Goal: Task Accomplishment & Management: Complete application form

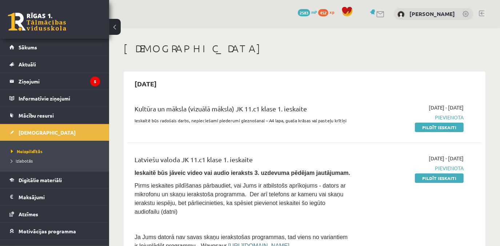
click at [427, 134] on div "Kultūra un māksla (vizuālā māksla) JK 11.c1 klase 1. ieskaite Ieskaitē būs rado…" at bounding box center [304, 118] width 354 height 42
drag, startPoint x: 429, startPoint y: 126, endPoint x: 286, endPoint y: 31, distance: 172.1
click at [429, 126] on link "Pildīt ieskaiti" at bounding box center [439, 127] width 49 height 9
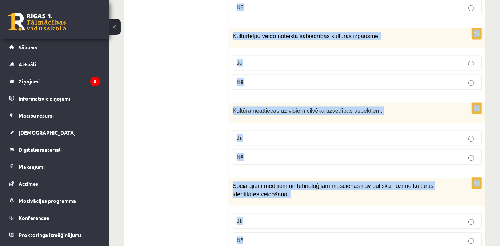
scroll to position [1105, 0]
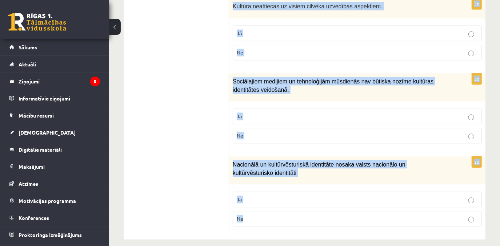
drag, startPoint x: 243, startPoint y: 146, endPoint x: 362, endPoint y: 204, distance: 131.8
copy form "Loremi dol sitametcons ad elitsed! 7d Eiusm tempori utla etdolor , mag aliquaen…"
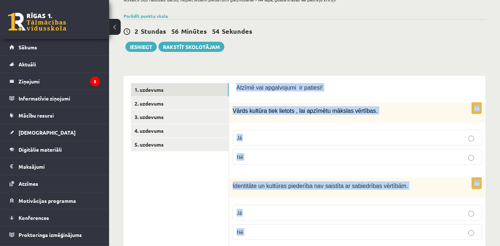
scroll to position [0, 0]
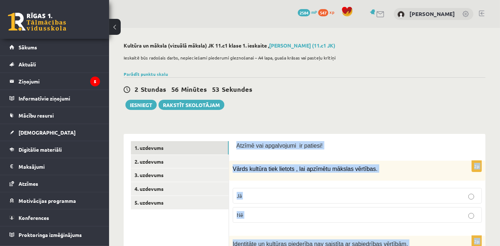
click at [277, 214] on p "Nē" at bounding box center [357, 215] width 241 height 8
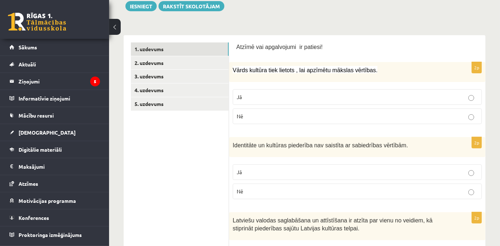
scroll to position [99, 0]
click at [263, 190] on p "Nē" at bounding box center [357, 192] width 241 height 8
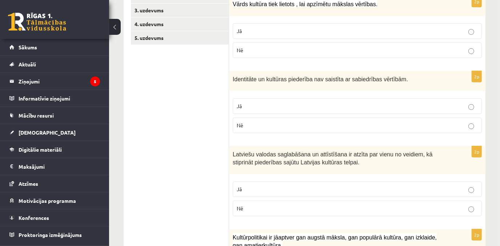
click at [243, 190] on p "Jā" at bounding box center [357, 190] width 241 height 8
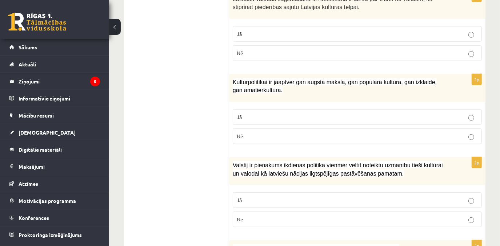
scroll to position [330, 0]
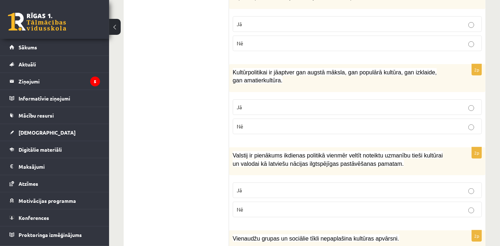
click at [253, 106] on p "Jā" at bounding box center [357, 108] width 241 height 8
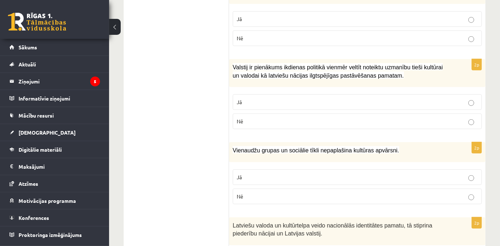
scroll to position [429, 0]
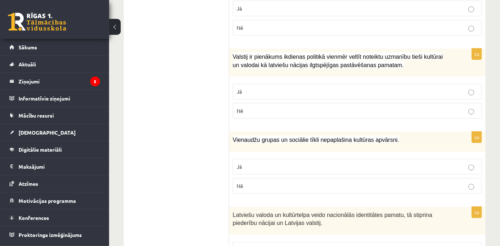
click at [241, 89] on span "Jā" at bounding box center [239, 91] width 5 height 7
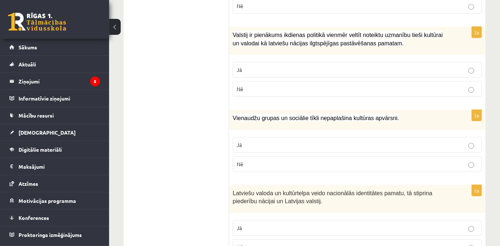
scroll to position [462, 0]
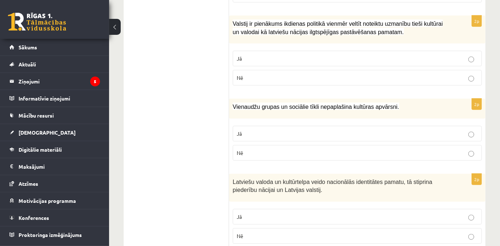
click at [252, 152] on p "Nē" at bounding box center [357, 153] width 241 height 8
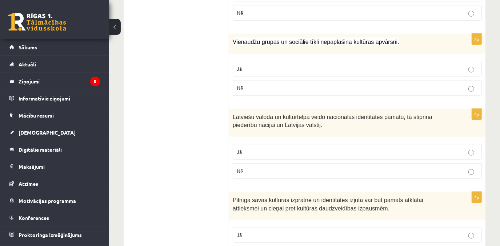
scroll to position [528, 0]
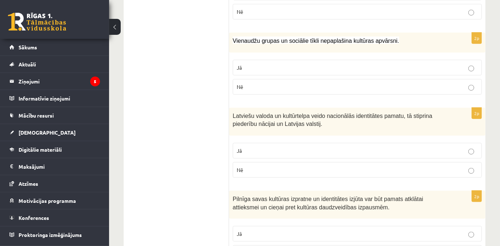
click at [247, 147] on p "Jā" at bounding box center [357, 151] width 241 height 8
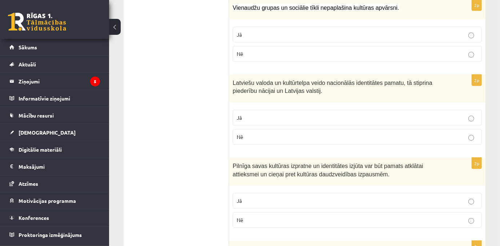
click at [252, 197] on p "Jā" at bounding box center [357, 201] width 241 height 8
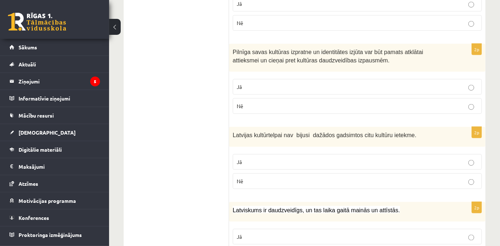
scroll to position [694, 0]
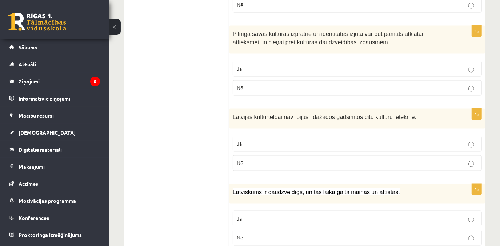
click at [248, 161] on p "Nē" at bounding box center [357, 164] width 241 height 8
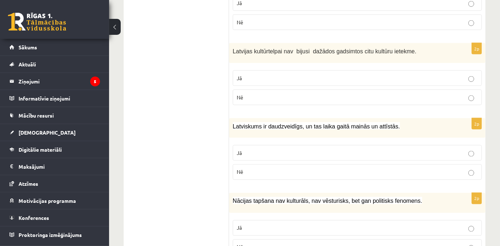
click at [242, 149] on p "Jā" at bounding box center [357, 153] width 241 height 8
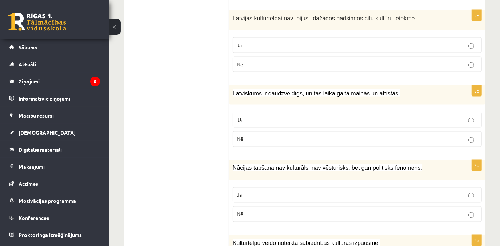
click at [260, 211] on p "Nē" at bounding box center [357, 215] width 241 height 8
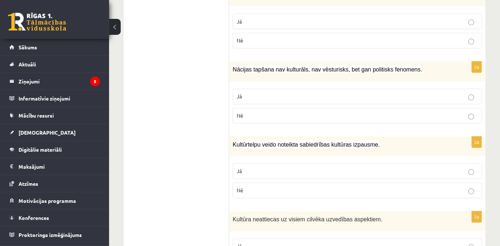
scroll to position [892, 0]
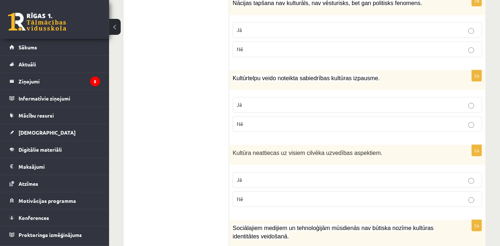
click at [245, 101] on p "Jā" at bounding box center [357, 105] width 241 height 8
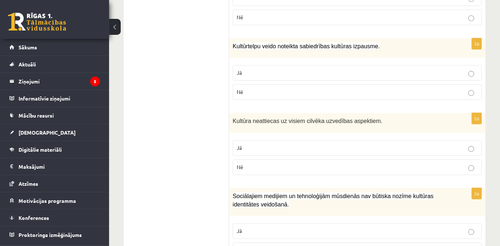
scroll to position [1024, 0]
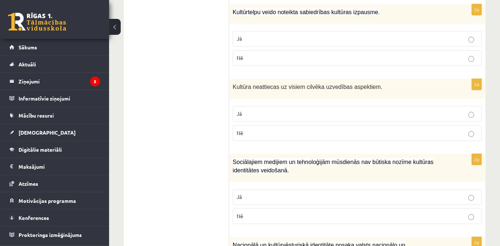
click at [254, 129] on p "Nē" at bounding box center [357, 133] width 241 height 8
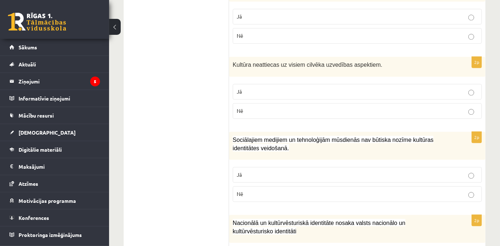
scroll to position [1090, 0]
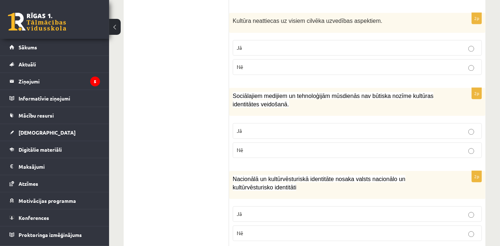
click at [258, 146] on p "Nē" at bounding box center [357, 150] width 241 height 8
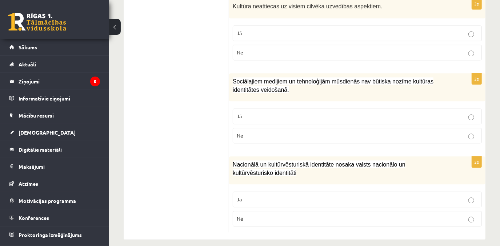
click at [241, 196] on span "Jā" at bounding box center [239, 199] width 5 height 7
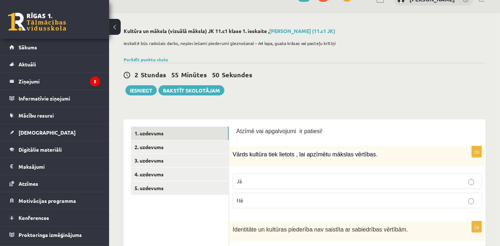
scroll to position [0, 0]
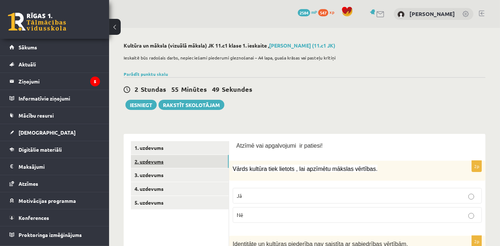
click at [212, 162] on link "2. uzdevums" at bounding box center [180, 161] width 98 height 13
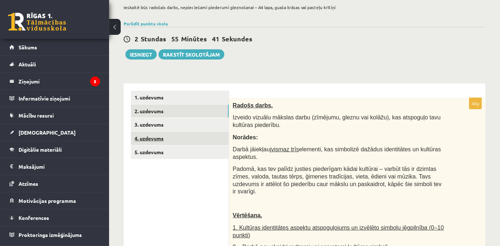
scroll to position [66, 0]
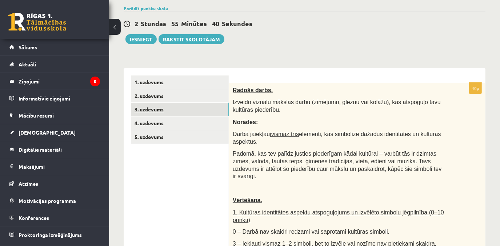
click at [170, 111] on link "3. uzdevums" at bounding box center [180, 109] width 98 height 13
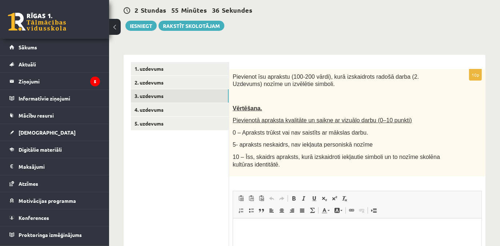
scroll to position [99, 0]
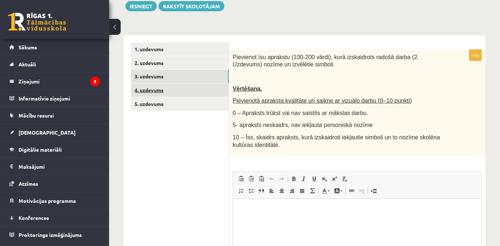
click at [142, 89] on link "4. uzdevums" at bounding box center [180, 90] width 98 height 13
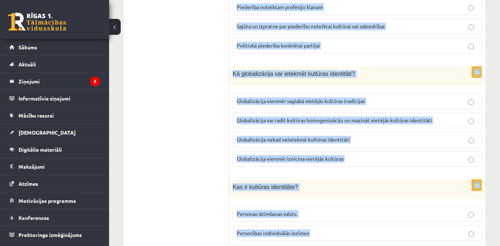
scroll to position [1057, 0]
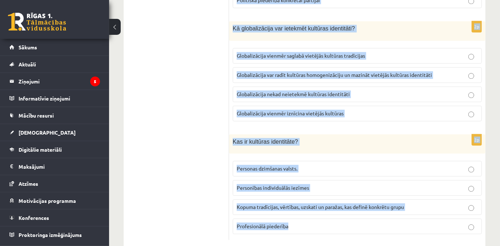
drag, startPoint x: 233, startPoint y: 56, endPoint x: 397, endPoint y: 258, distance: 261.1
copy form "Lore ip dol sitametc adipisc elitsedd eiusmodtemp incididuntu? Labore etdol mag…"
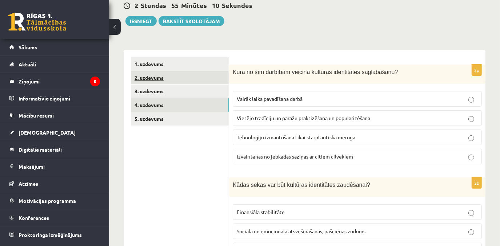
scroll to position [33, 0]
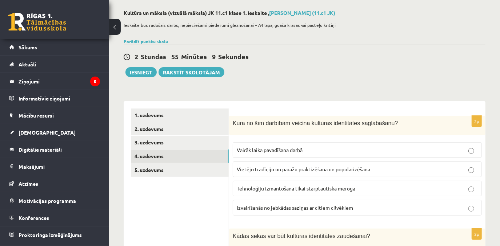
click at [253, 173] on label "Vietējo tradīciju un paražu praktizēšana un popularizēšana" at bounding box center [357, 170] width 249 height 16
click at [255, 163] on label "Vietējo tradīciju un paražu praktizēšana un popularizēšana" at bounding box center [357, 170] width 249 height 16
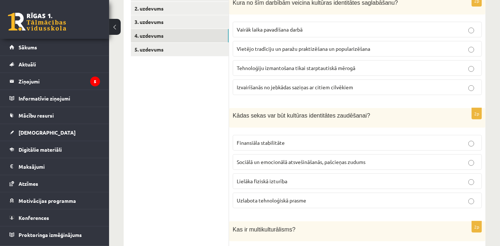
scroll to position [165, 0]
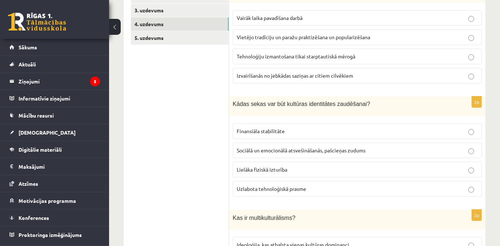
click at [239, 147] on p "Sociālā un emocionālā atsvešināšanās, pašcieņas zudums" at bounding box center [357, 151] width 241 height 8
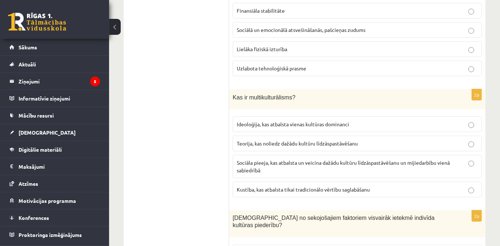
scroll to position [297, 0]
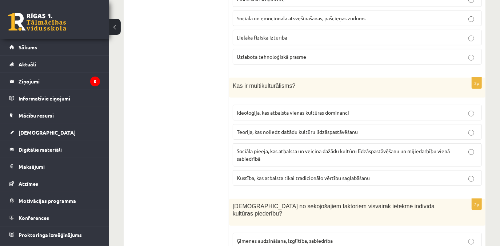
click at [255, 148] on span "Sociāla pieeja, kas atbalsta un veicina dažādu kultūru līdzāspastāvēšanu un mij…" at bounding box center [343, 155] width 213 height 14
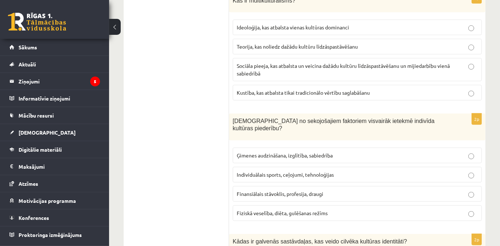
scroll to position [396, 0]
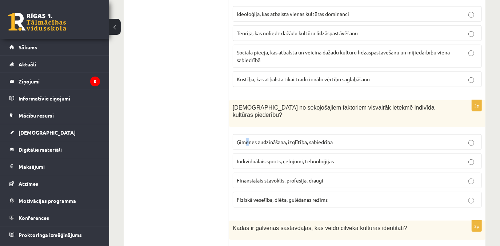
click at [247, 139] on label "Ģimenes audzināšana, izglītība, sabiedrība" at bounding box center [357, 142] width 249 height 16
drag, startPoint x: 247, startPoint y: 139, endPoint x: 245, endPoint y: 133, distance: 6.4
click at [245, 139] on span "Ģimenes audzināšana, izglītība, sabiedrība" at bounding box center [285, 142] width 96 height 7
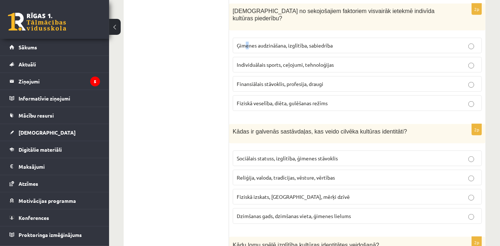
scroll to position [495, 0]
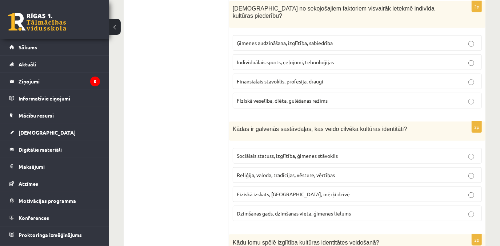
click at [254, 168] on label "Reliģija, valoda, tradīcijas, vēsture, vērtības" at bounding box center [357, 176] width 249 height 16
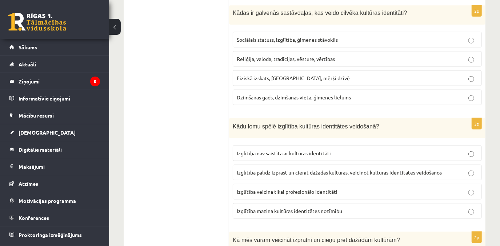
scroll to position [627, 0]
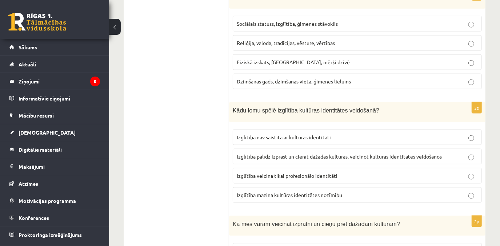
click at [258, 153] on p "Izglītība palīdz izprast un cienīt dažādas kultūras, veicinot kultūras identitā…" at bounding box center [357, 157] width 241 height 8
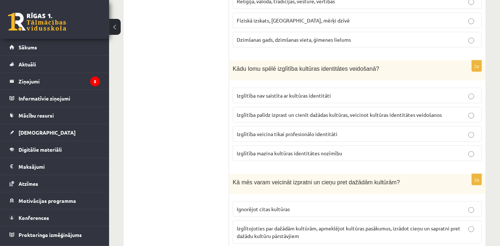
scroll to position [759, 0]
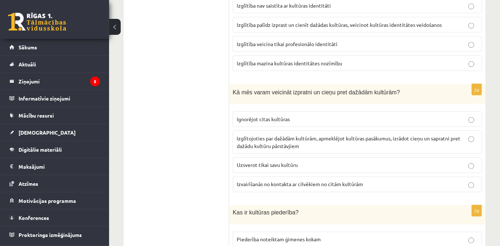
click at [261, 136] on p "Izglītojoties par dažādām kultūrām, apmeklējot kultūras pasākumus, izrādot cieņ…" at bounding box center [357, 142] width 241 height 15
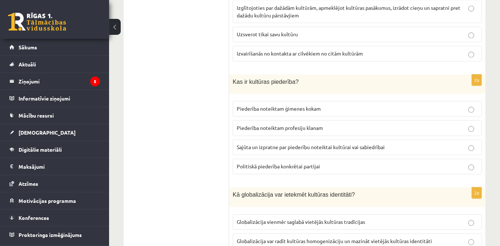
scroll to position [892, 0]
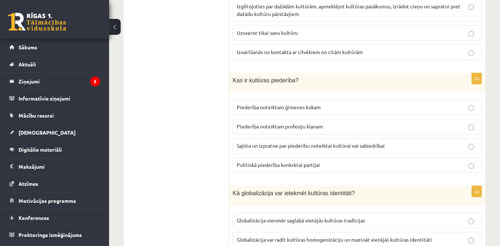
click at [239, 119] on label "Piederība noteiktam profesiju klanam" at bounding box center [357, 127] width 249 height 16
click at [262, 138] on label "Sajūta un izpratne par piederību noteiktai kultūrai vai sabiedrībai" at bounding box center [357, 146] width 249 height 16
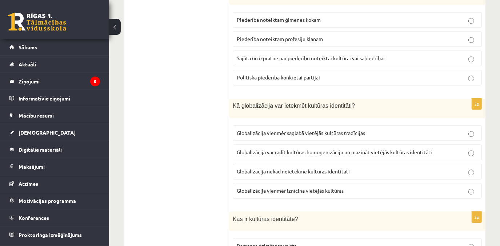
scroll to position [991, 0]
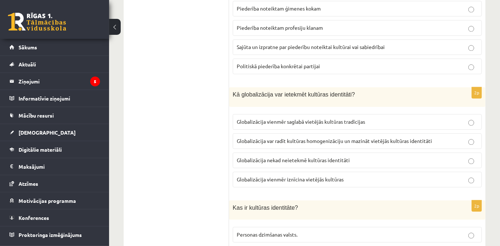
click at [251, 138] on span "Globalizācija var radīt kultūras homogenizāciju un mazināt vietējās kultūras id…" at bounding box center [334, 141] width 195 height 7
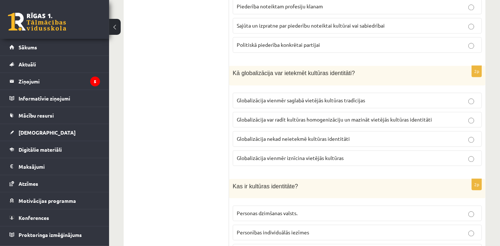
scroll to position [1057, 0]
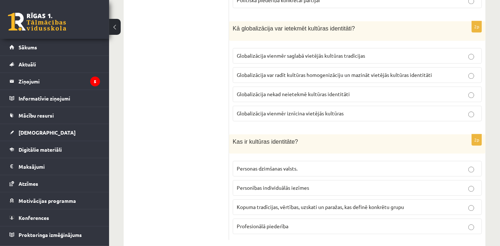
click at [273, 204] on span "Kopuma tradīcijas, vērtības, uzskati un paražas, kas definē konkrētu grupu" at bounding box center [320, 207] width 167 height 7
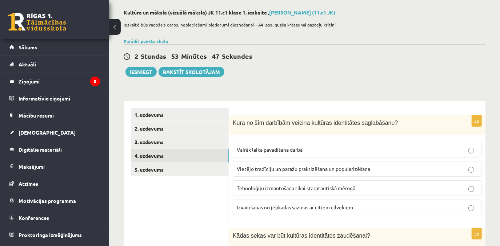
scroll to position [33, 0]
click at [146, 45] on div "2 Stundas 53 Minūtes 46 Sekundes Ieskaite saglabāta! Iesniegt Rakstīt skolotājam" at bounding box center [305, 61] width 362 height 33
click at [145, 42] on link "Parādīt punktu skalu" at bounding box center [146, 42] width 44 height 6
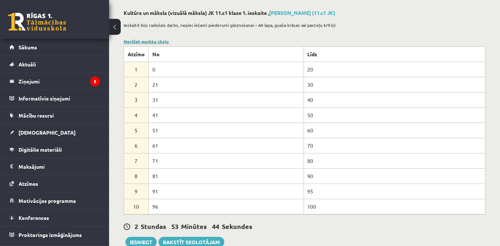
click at [146, 39] on link "Noslēpt punktu skalu" at bounding box center [146, 42] width 45 height 6
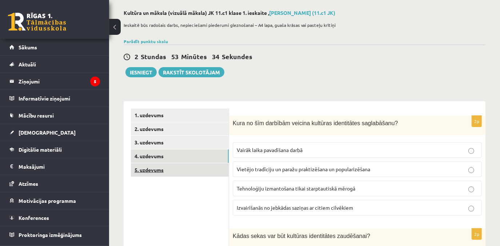
click at [156, 172] on link "5. uzdevums" at bounding box center [180, 170] width 98 height 13
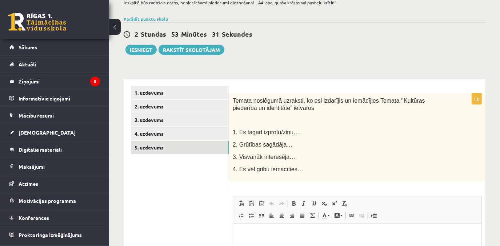
scroll to position [66, 0]
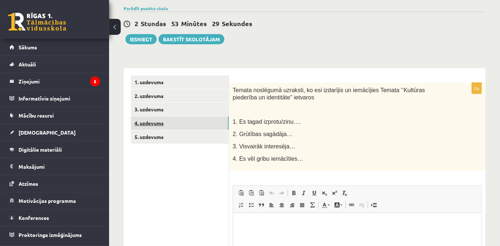
click at [155, 126] on link "4. uzdevums" at bounding box center [180, 123] width 98 height 13
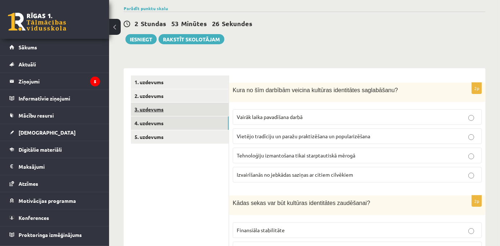
click at [151, 112] on link "3. uzdevums" at bounding box center [180, 109] width 98 height 13
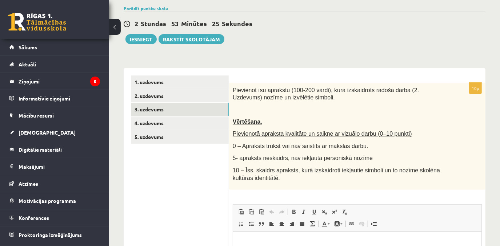
scroll to position [0, 0]
click at [153, 112] on link "3. uzdevums" at bounding box center [180, 109] width 98 height 13
click at [156, 109] on link "3. uzdevums" at bounding box center [180, 109] width 98 height 13
click at [150, 122] on link "4. uzdevums" at bounding box center [180, 123] width 98 height 13
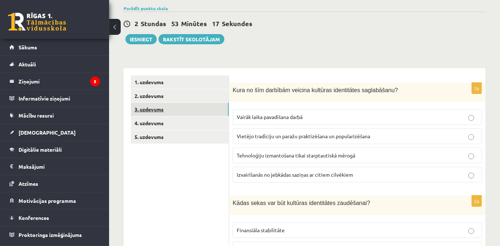
click at [151, 110] on link "3. uzdevums" at bounding box center [180, 109] width 98 height 13
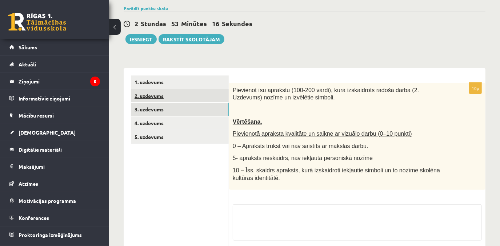
click at [148, 95] on link "2. uzdevums" at bounding box center [180, 95] width 98 height 13
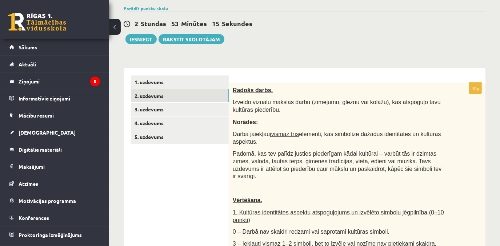
click at [154, 88] on link "1. uzdevums" at bounding box center [180, 82] width 98 height 13
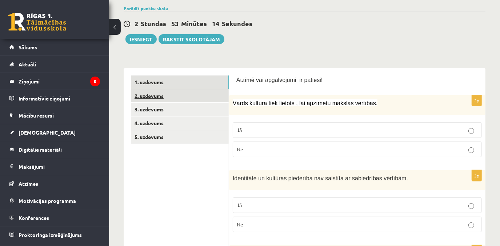
click at [151, 95] on link "2. uzdevums" at bounding box center [180, 95] width 98 height 13
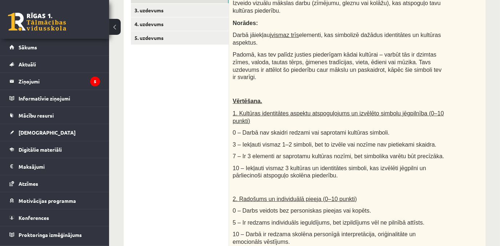
scroll to position [132, 0]
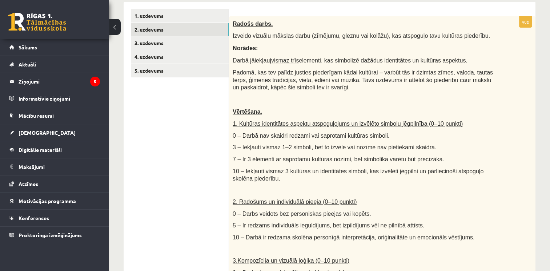
click at [499, 108] on div "**********" at bounding box center [329, 225] width 441 height 659
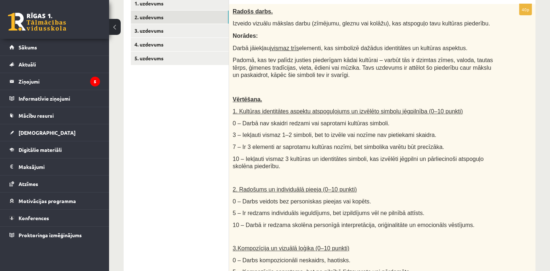
scroll to position [132, 0]
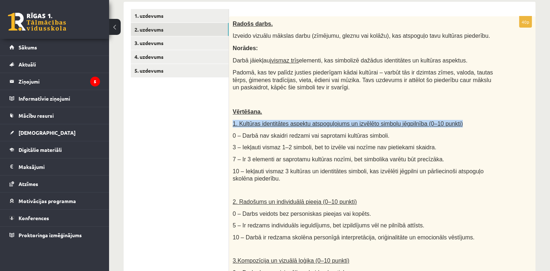
drag, startPoint x: 548, startPoint y: 111, endPoint x: 548, endPoint y: 116, distance: 4.4
click at [499, 116] on div "**********" at bounding box center [329, 225] width 441 height 659
drag, startPoint x: 548, startPoint y: 116, endPoint x: 546, endPoint y: 121, distance: 5.4
click at [499, 121] on div "**********" at bounding box center [329, 225] width 441 height 659
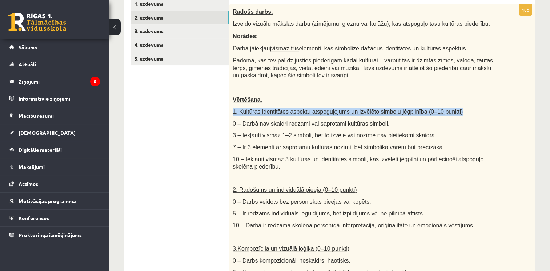
scroll to position [145, 0]
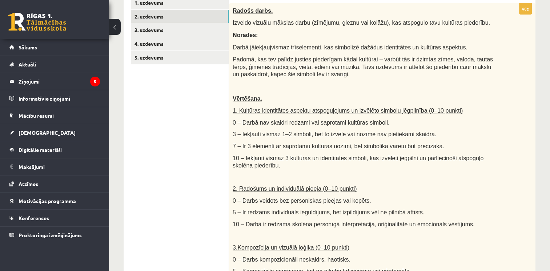
click at [499, 121] on div "**********" at bounding box center [329, 212] width 441 height 659
click at [499, 124] on div "**********" at bounding box center [329, 212] width 441 height 659
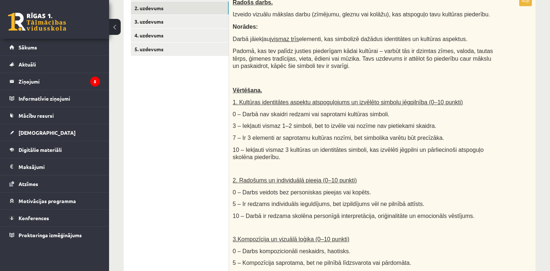
scroll to position [154, 0]
click at [175, 21] on link "3. uzdevums" at bounding box center [180, 21] width 98 height 13
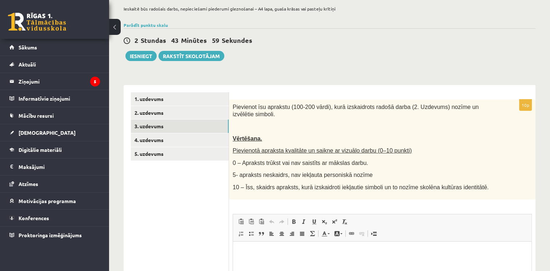
scroll to position [109, 0]
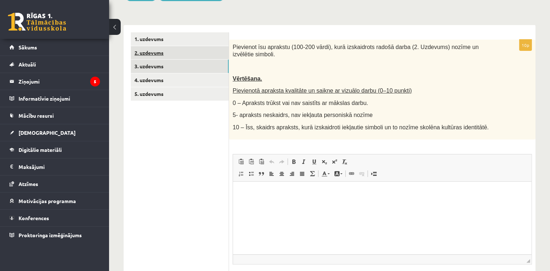
click at [168, 52] on link "2. uzdevums" at bounding box center [180, 52] width 98 height 13
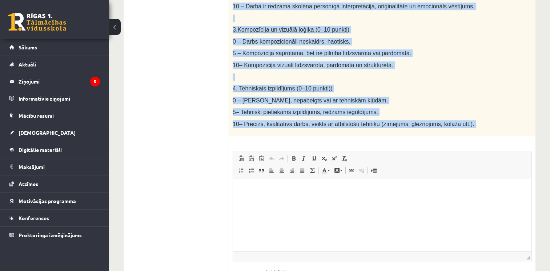
scroll to position [400, 0]
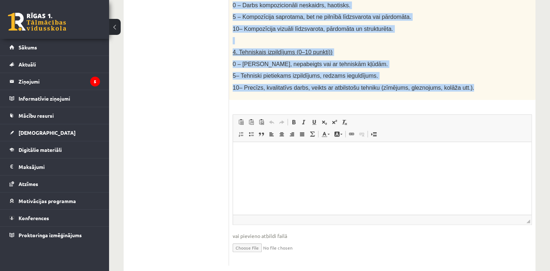
drag, startPoint x: 231, startPoint y: 47, endPoint x: 453, endPoint y: 85, distance: 224.8
copy div "Loremi dolor. Sitamet consect adipisc elits (doeiusmo, tempor inc utlabo), etd …"
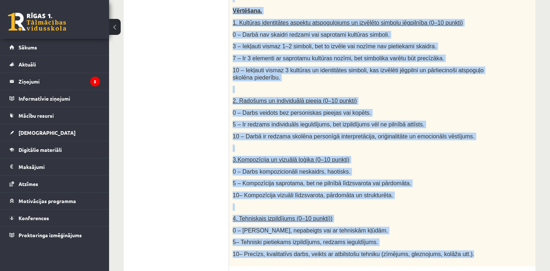
scroll to position [291, 0]
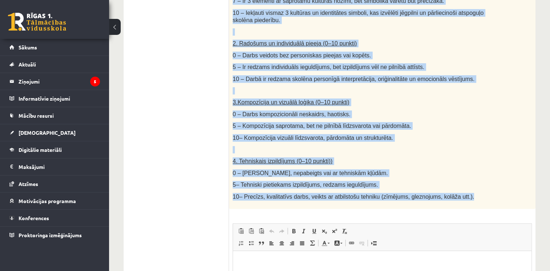
copy div "Loremi dolor. Sitamet consect adipisc elits (doeiusmo, tempor inc utlabo), etd …"
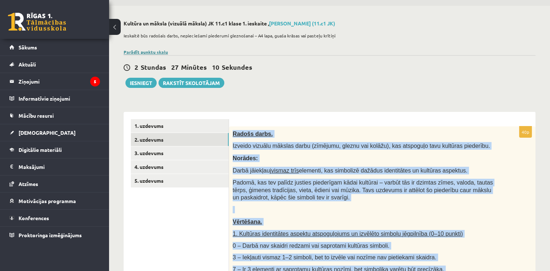
scroll to position [0, 0]
